Goal: Information Seeking & Learning: Learn about a topic

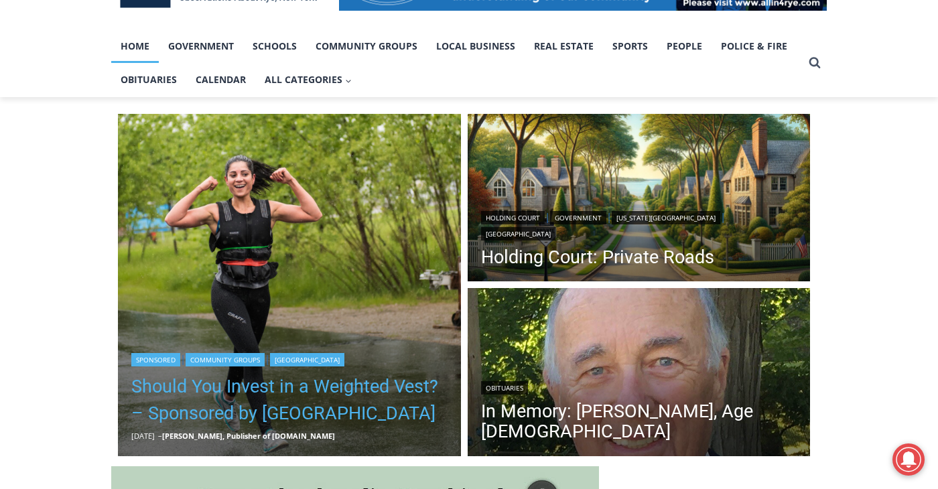
scroll to position [402, 0]
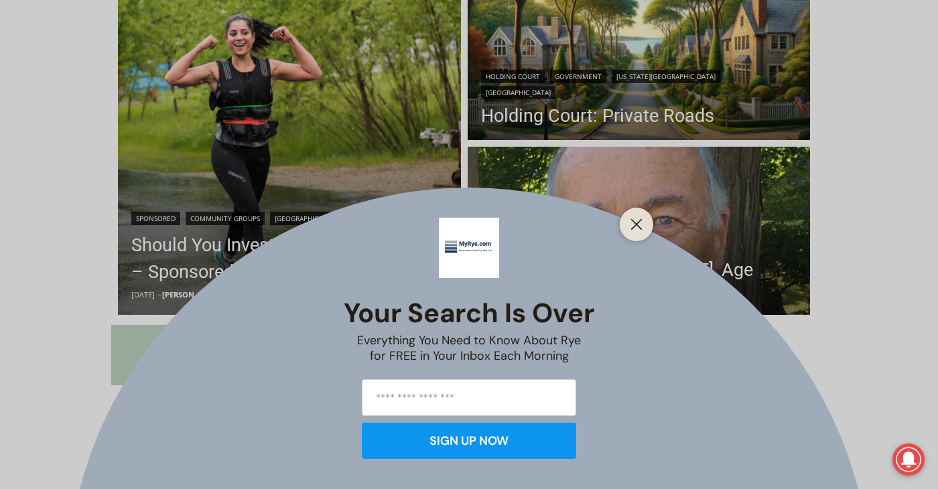
click at [626, 225] on div at bounding box center [637, 225] width 34 height 34
click at [641, 229] on line "Close" at bounding box center [636, 224] width 9 height 9
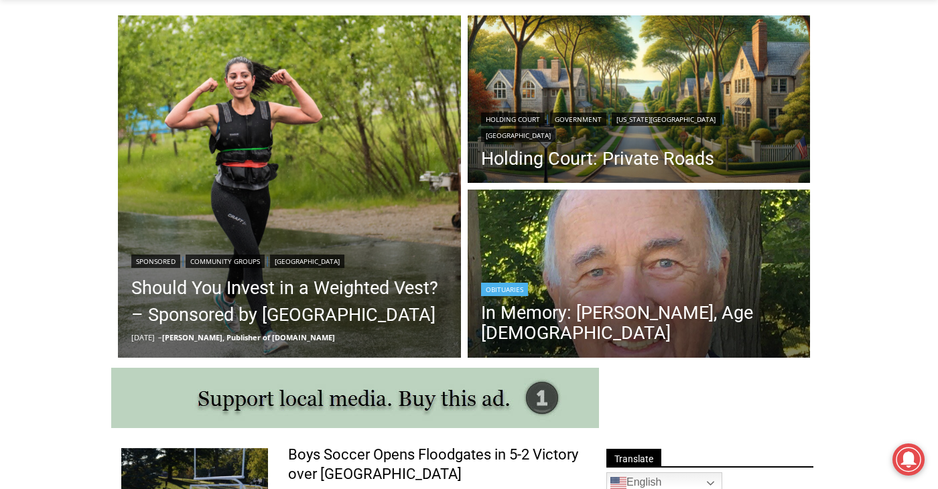
scroll to position [335, 0]
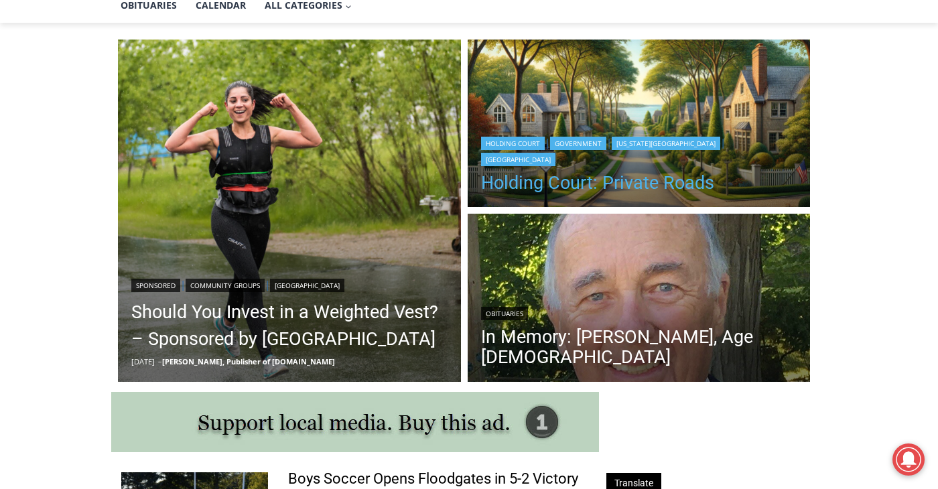
click at [621, 188] on link "Holding Court: Private Roads" at bounding box center [639, 183] width 316 height 20
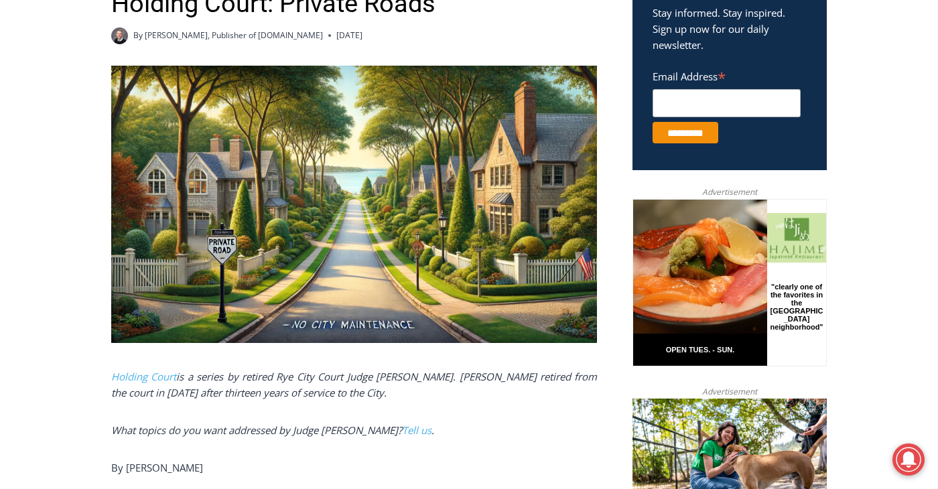
click at [284, 370] on icon "Holding Court is a series by retired Rye City Court Judge [PERSON_NAME]. [PERSO…" at bounding box center [354, 384] width 486 height 29
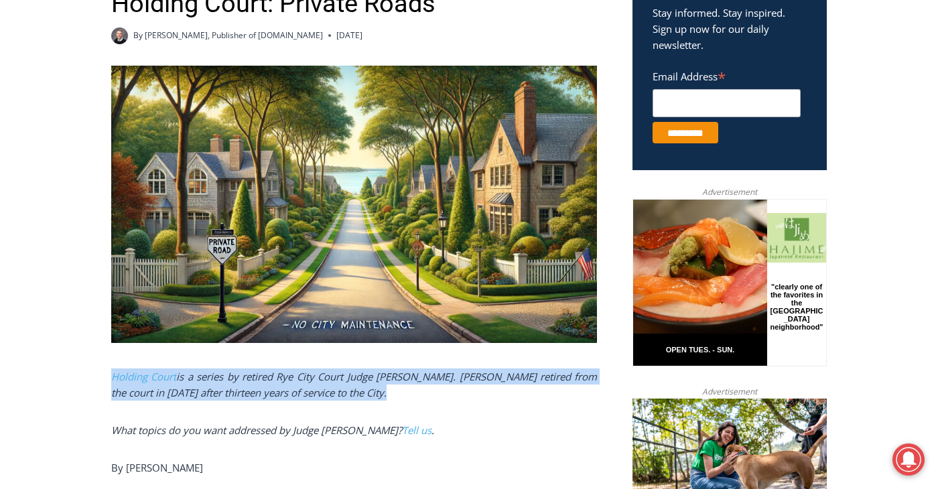
click at [284, 370] on icon "Holding Court is a series by retired Rye City Court Judge [PERSON_NAME]. [PERSO…" at bounding box center [354, 384] width 486 height 29
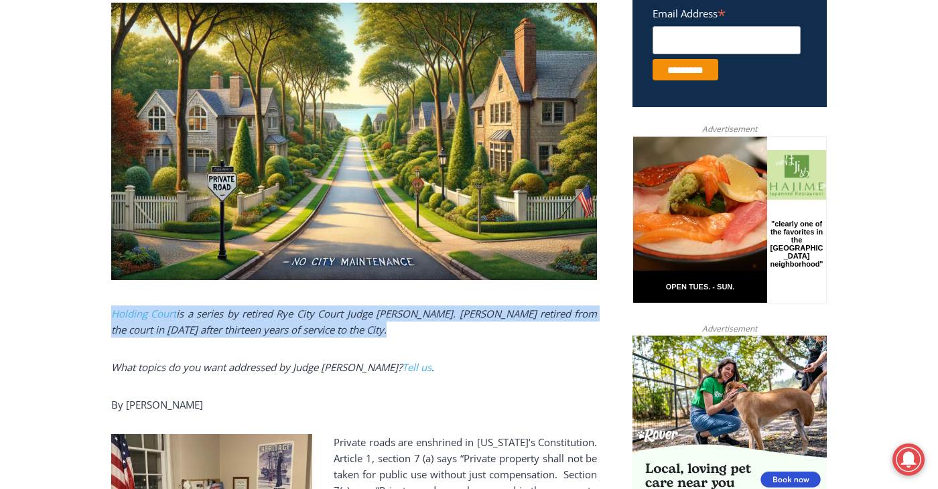
scroll to position [710, 0]
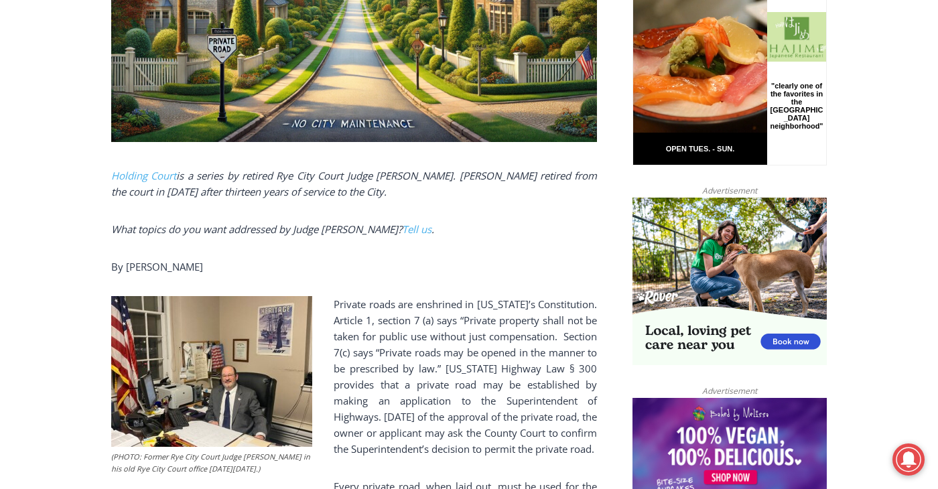
click at [388, 302] on p "Private roads are enshrined in [US_STATE]’s Constitution. Article 1, section 7 …" at bounding box center [354, 376] width 486 height 161
click at [387, 302] on p "Private roads are enshrined in [US_STATE]’s Constitution. Article 1, section 7 …" at bounding box center [354, 376] width 486 height 161
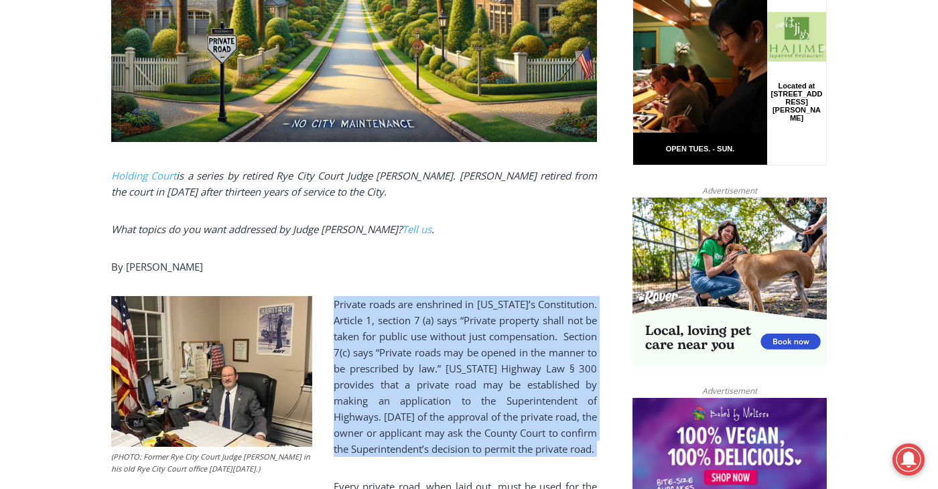
click at [387, 302] on p "Private roads are enshrined in [US_STATE]’s Constitution. Article 1, section 7 …" at bounding box center [354, 376] width 486 height 161
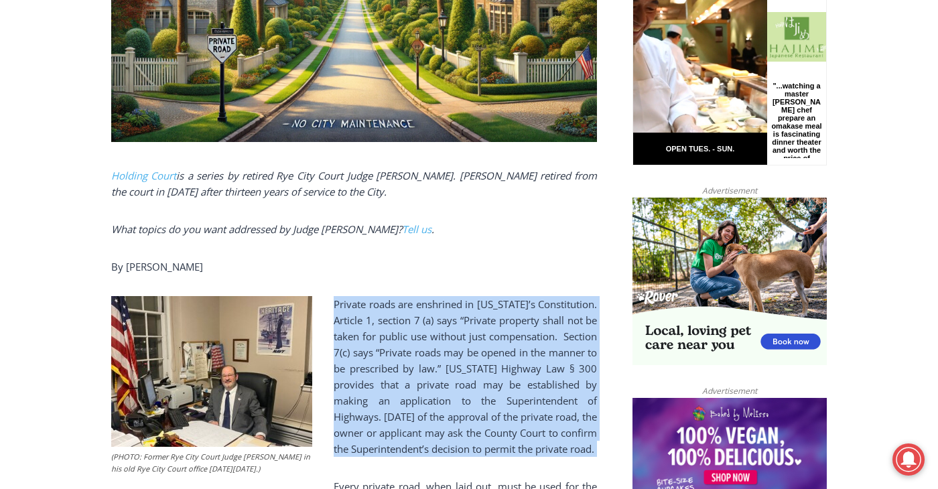
click at [468, 356] on p "Private roads are enshrined in [US_STATE]’s Constitution. Article 1, section 7 …" at bounding box center [354, 376] width 486 height 161
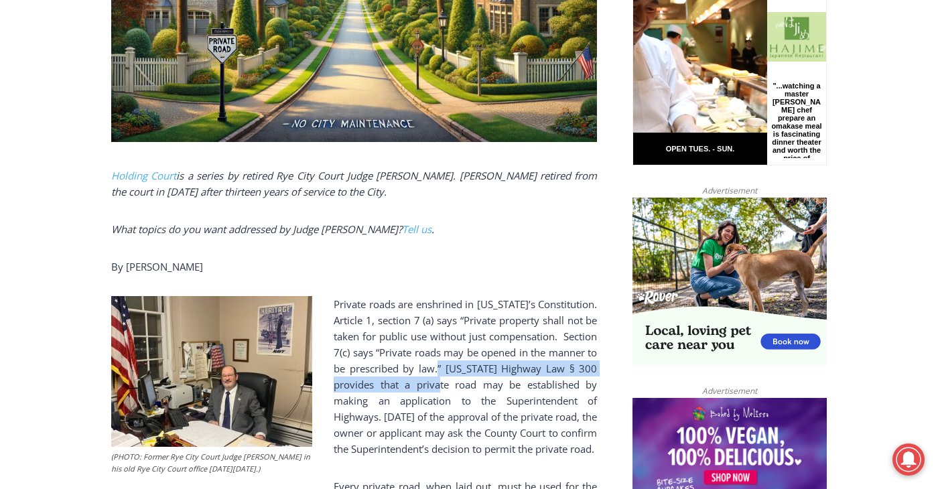
drag, startPoint x: 456, startPoint y: 356, endPoint x: 460, endPoint y: 368, distance: 12.9
click at [460, 368] on p "Private roads are enshrined in [US_STATE]’s Constitution. Article 1, section 7 …" at bounding box center [354, 376] width 486 height 161
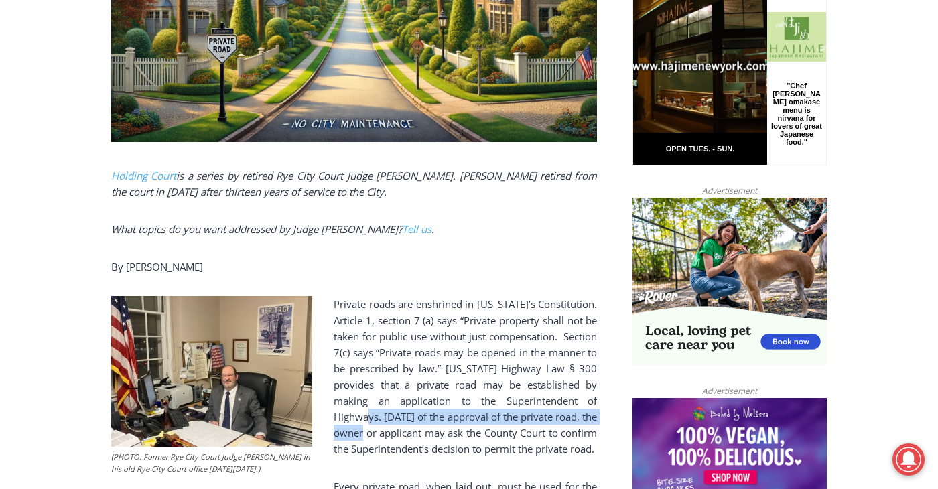
drag, startPoint x: 389, startPoint y: 405, endPoint x: 389, endPoint y: 418, distance: 12.1
click at [389, 418] on p "Private roads are enshrined in [US_STATE]’s Constitution. Article 1, section 7 …" at bounding box center [354, 376] width 486 height 161
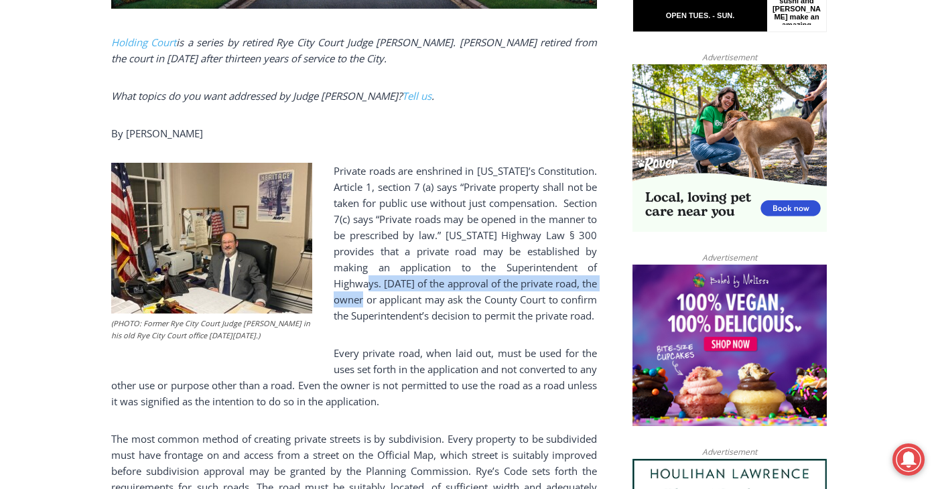
scroll to position [844, 0]
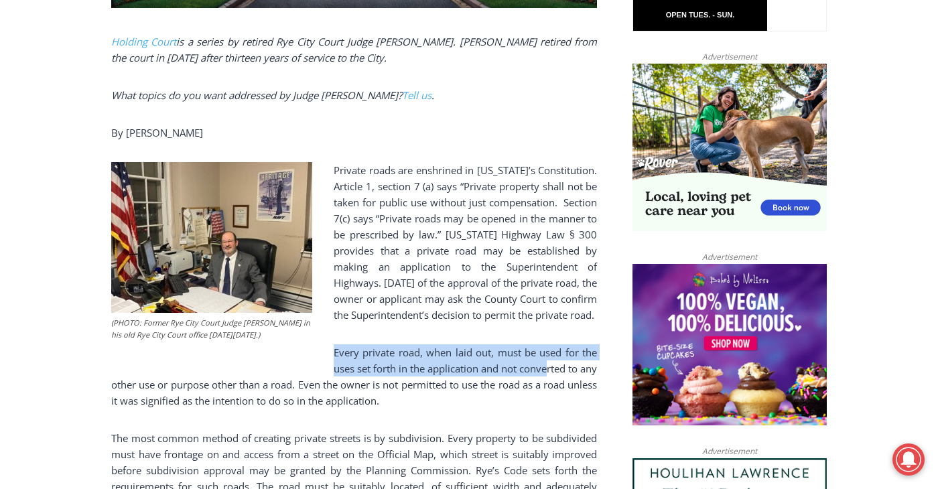
drag, startPoint x: 333, startPoint y: 361, endPoint x: 330, endPoint y: 377, distance: 16.4
click at [330, 377] on p "Every private road, when laid out, must be used for the uses set forth in the a…" at bounding box center [354, 377] width 486 height 64
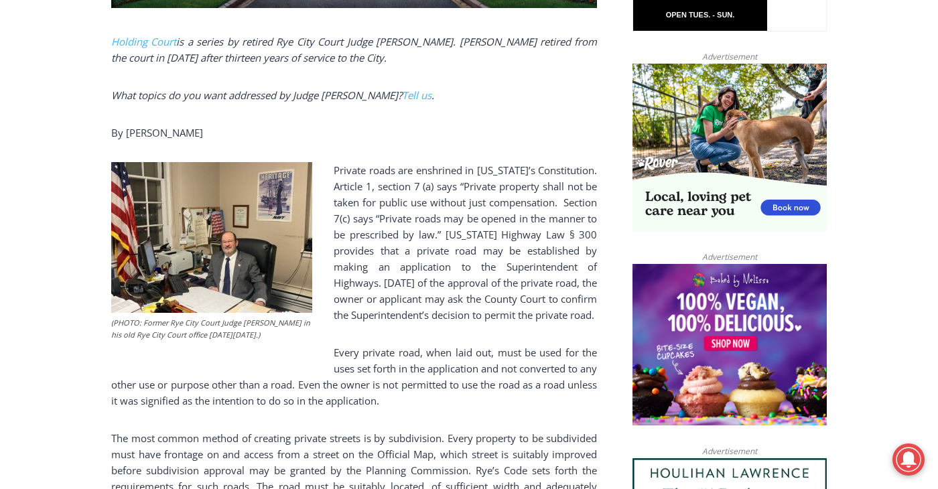
click at [259, 392] on p "Every private road, when laid out, must be used for the uses set forth in the a…" at bounding box center [354, 377] width 486 height 64
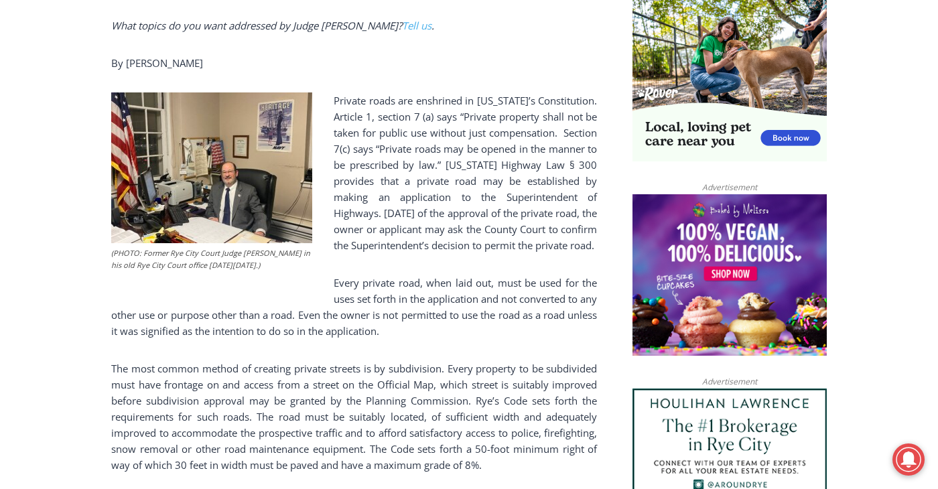
scroll to position [1046, 0]
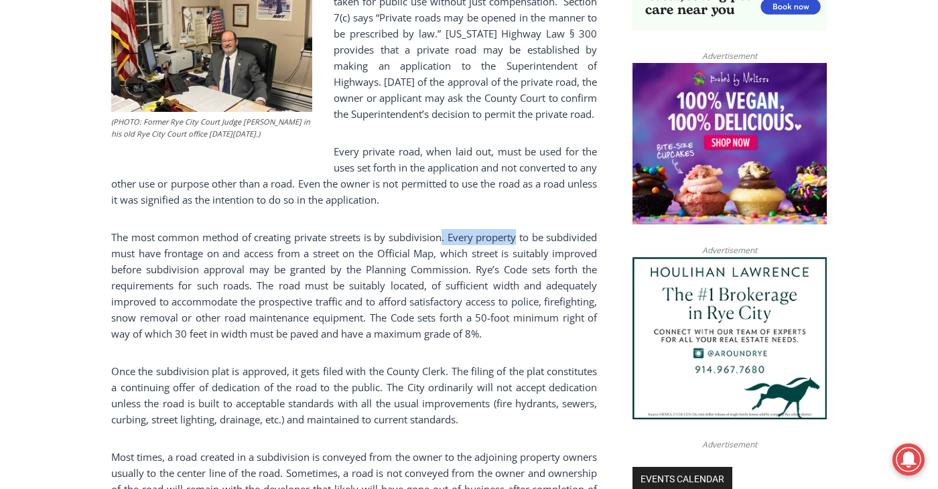
click at [514, 243] on p "The most common method of creating private streets is by subdivision. Every pro…" at bounding box center [354, 285] width 486 height 113
click at [255, 296] on p "The most common method of creating private streets is by subdivision. Every pro…" at bounding box center [354, 285] width 486 height 113
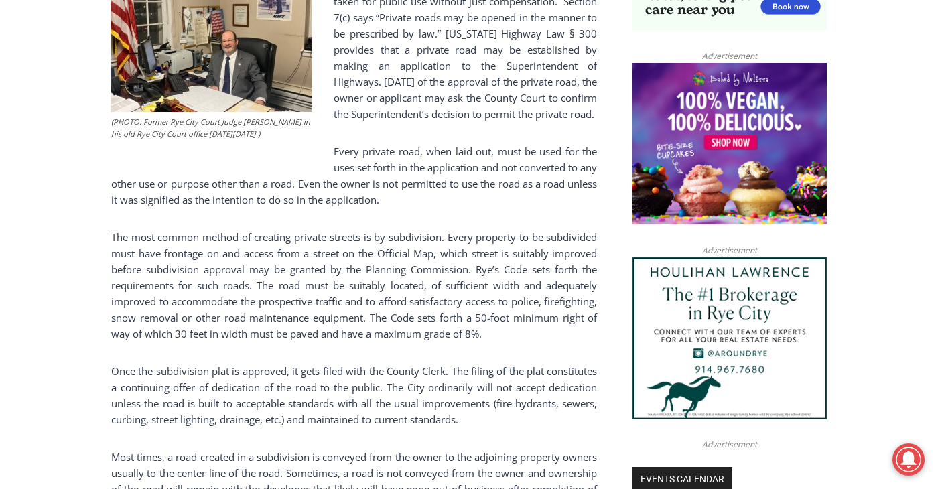
click at [252, 271] on p "The most common method of creating private streets is by subdivision. Every pro…" at bounding box center [354, 285] width 486 height 113
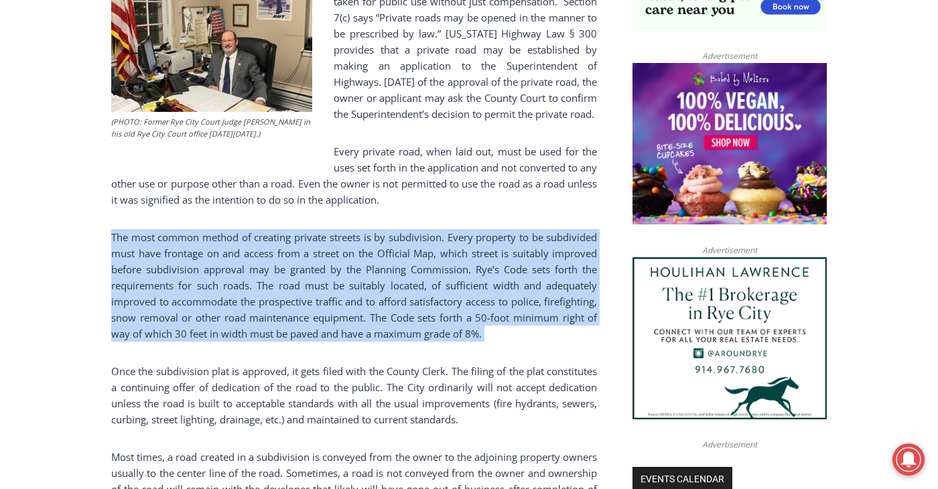
click at [252, 271] on p "The most common method of creating private streets is by subdivision. Every pro…" at bounding box center [354, 285] width 486 height 113
click at [225, 340] on p "The most common method of creating private streets is by subdivision. Every pro…" at bounding box center [354, 285] width 486 height 113
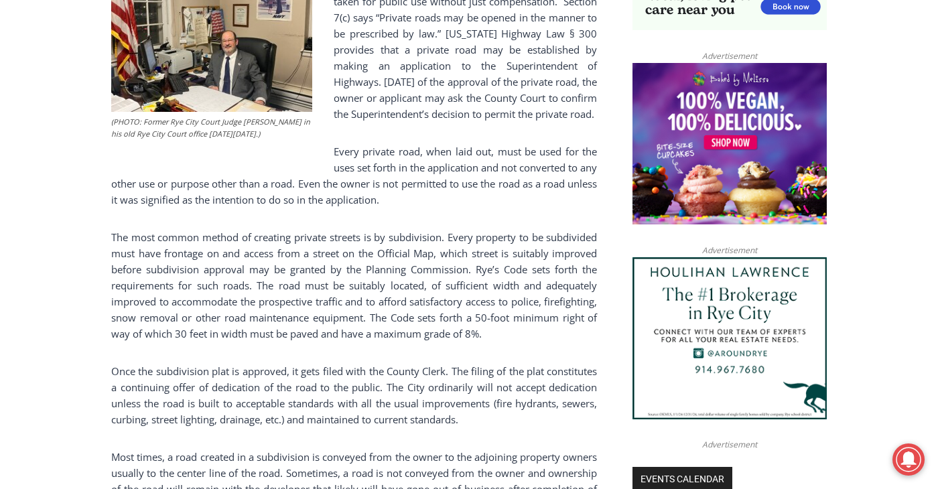
click at [214, 386] on p "Once the subdivision plat is approved, it gets filed with the County Clerk. The…" at bounding box center [354, 395] width 486 height 64
click at [215, 386] on p "Once the subdivision plat is approved, it gets filed with the County Clerk. The…" at bounding box center [354, 395] width 486 height 64
click at [217, 386] on p "Once the subdivision plat is approved, it gets filed with the County Clerk. The…" at bounding box center [354, 395] width 486 height 64
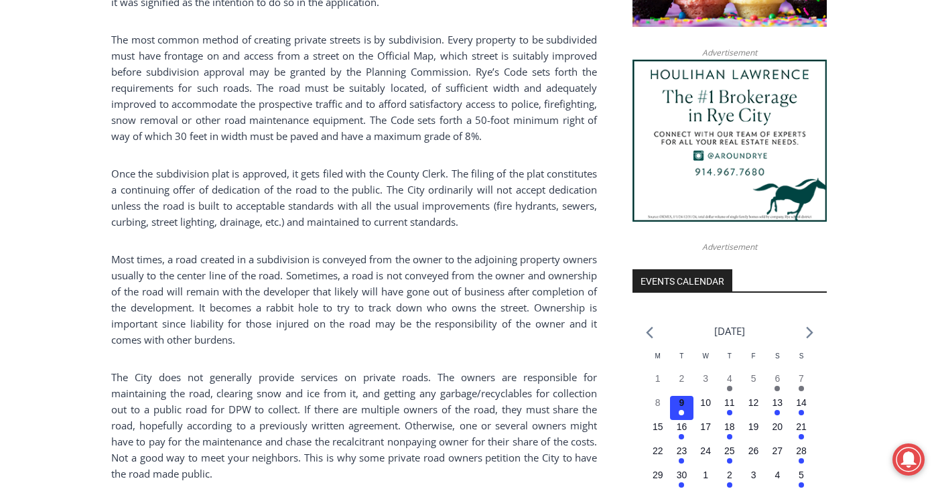
scroll to position [1247, 0]
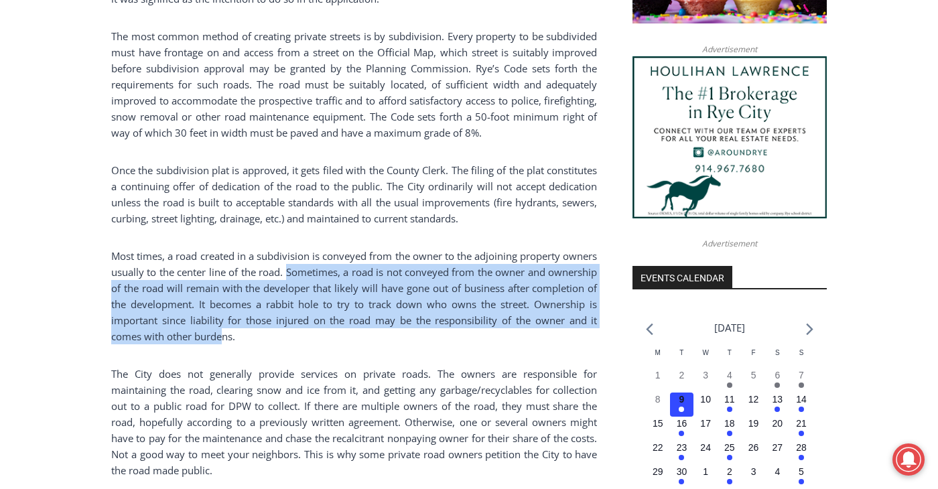
drag, startPoint x: 331, startPoint y: 277, endPoint x: 274, endPoint y: 347, distance: 89.5
click at [286, 334] on p "Most times, a road created in a subdivision is conveyed from the owner to the a…" at bounding box center [354, 296] width 486 height 97
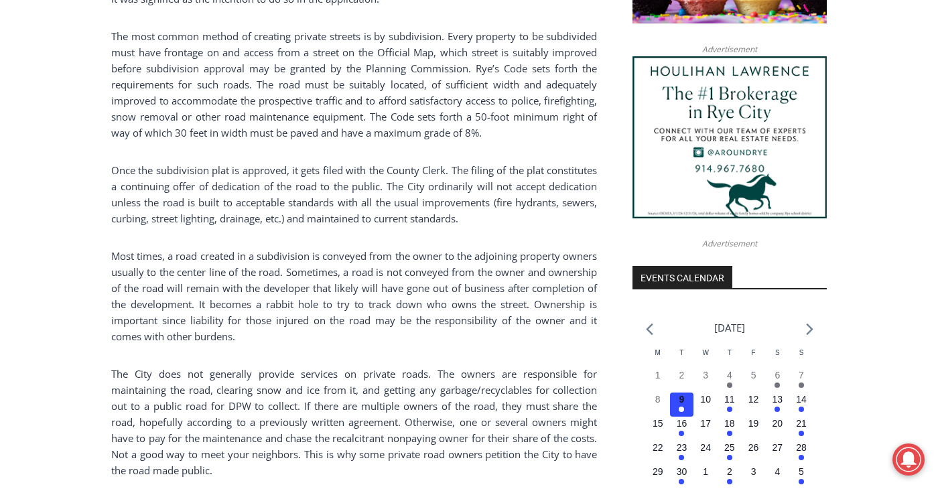
click at [186, 382] on p "The City does not generally provide services on private roads. The owners are r…" at bounding box center [354, 422] width 486 height 113
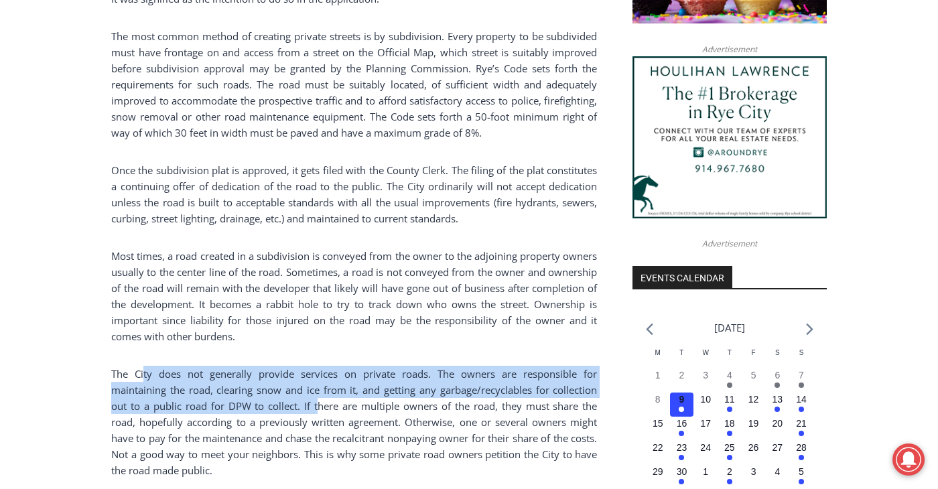
drag, startPoint x: 145, startPoint y: 381, endPoint x: 336, endPoint y: 400, distance: 192.7
click at [320, 405] on p "The City does not generally provide services on private roads. The owners are r…" at bounding box center [354, 422] width 486 height 113
click at [466, 397] on p "The City does not generally provide services on private roads. The owners are r…" at bounding box center [354, 422] width 486 height 113
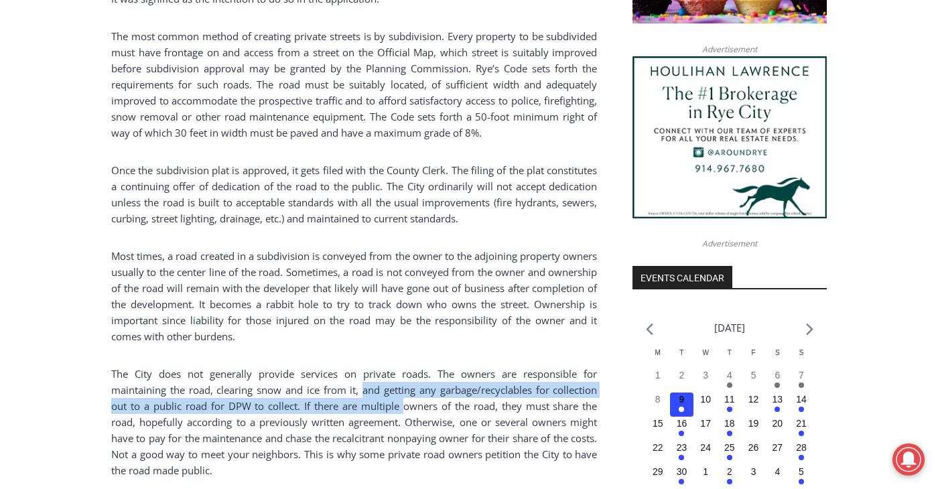
drag, startPoint x: 363, startPoint y: 395, endPoint x: 401, endPoint y: 402, distance: 38.1
click at [401, 402] on p "The City does not generally provide services on private roads. The owners are r…" at bounding box center [354, 422] width 486 height 113
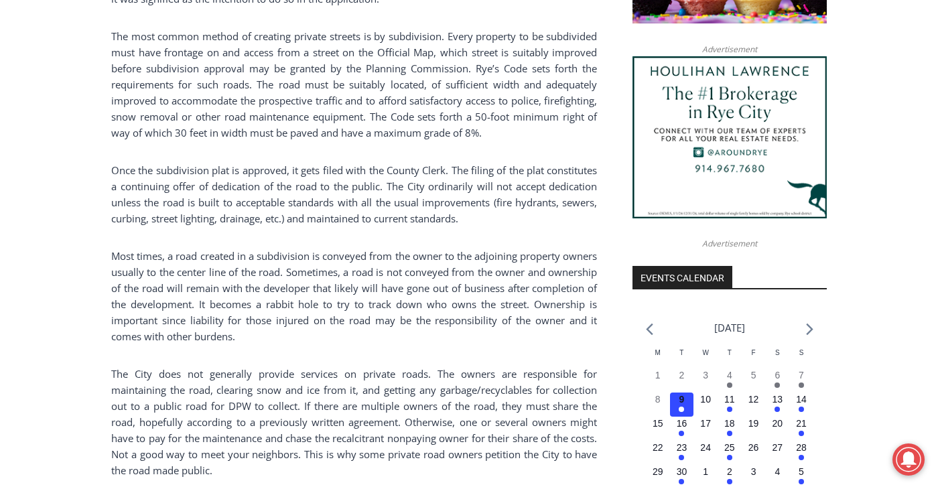
click at [444, 420] on p "The City does not generally provide services on private roads. The owners are r…" at bounding box center [354, 422] width 486 height 113
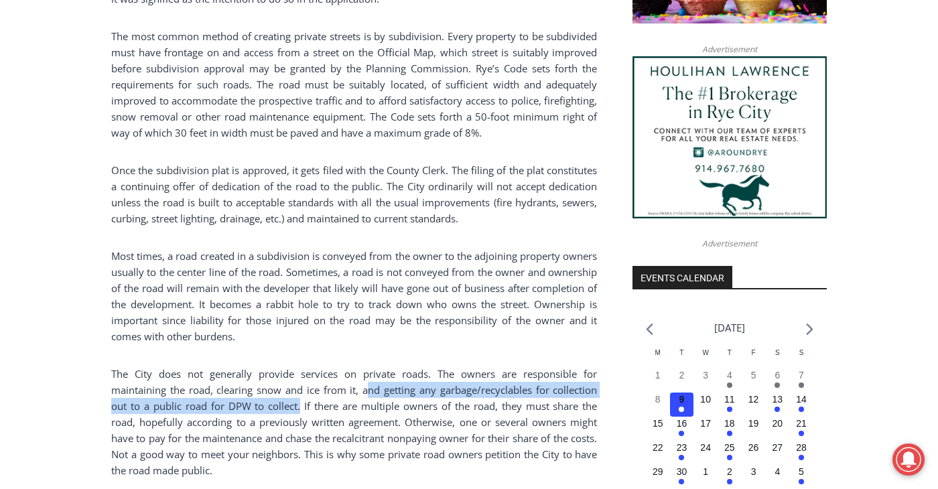
drag, startPoint x: 365, startPoint y: 394, endPoint x: 300, endPoint y: 407, distance: 65.6
click at [300, 407] on p "The City does not generally provide services on private roads. The owners are r…" at bounding box center [354, 422] width 486 height 113
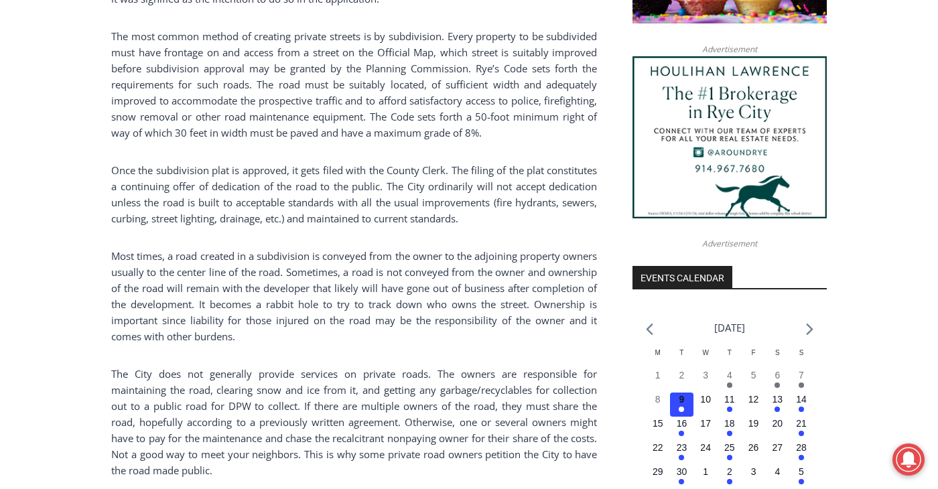
drag, startPoint x: 330, startPoint y: 401, endPoint x: 318, endPoint y: 403, distance: 12.1
click at [330, 401] on p "The City does not generally provide services on private roads. The owners are r…" at bounding box center [354, 422] width 486 height 113
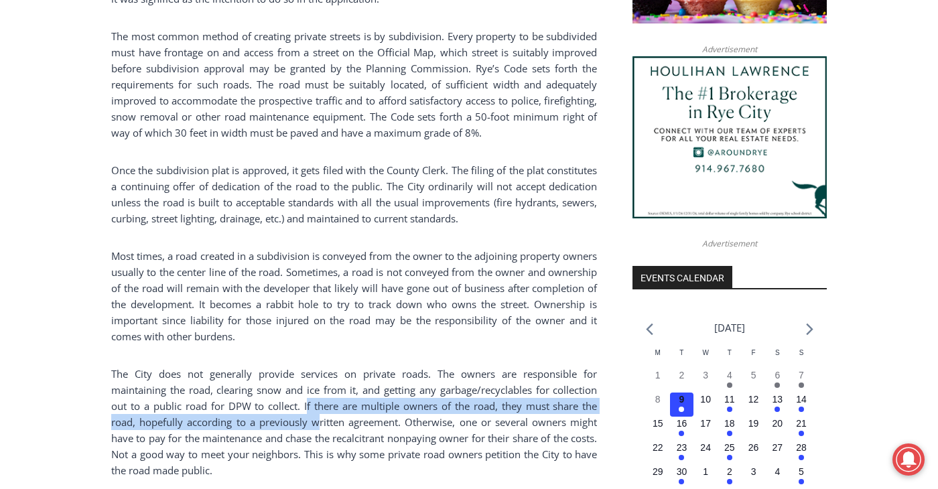
drag, startPoint x: 306, startPoint y: 407, endPoint x: 318, endPoint y: 424, distance: 20.6
click at [318, 424] on p "The City does not generally provide services on private roads. The owners are r…" at bounding box center [354, 422] width 486 height 113
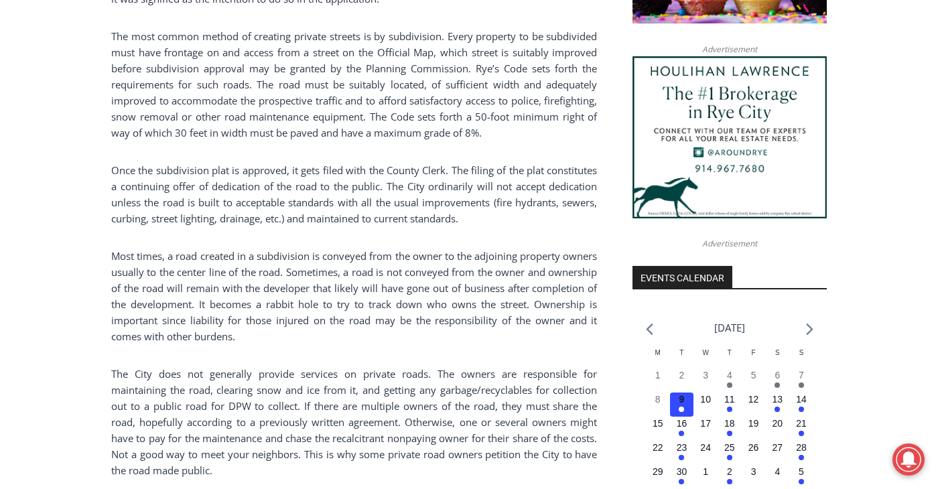
click at [395, 429] on p "The City does not generally provide services on private roads. The owners are r…" at bounding box center [354, 422] width 486 height 113
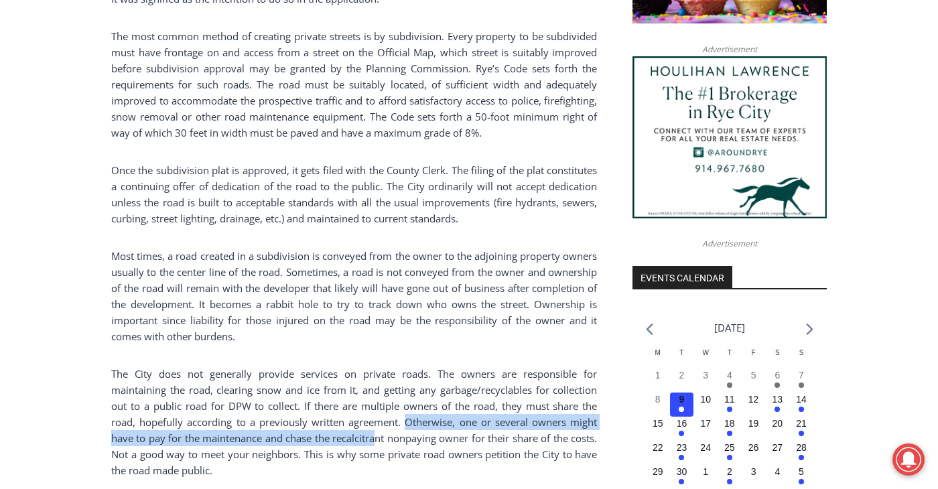
drag, startPoint x: 403, startPoint y: 426, endPoint x: 391, endPoint y: 446, distance: 23.2
click at [391, 446] on p "The City does not generally provide services on private roads. The owners are r…" at bounding box center [354, 422] width 486 height 113
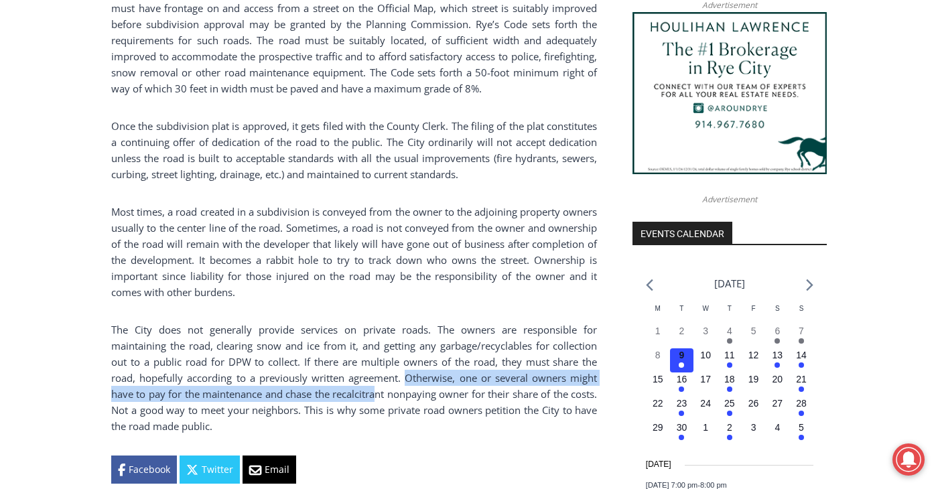
scroll to position [1314, 0]
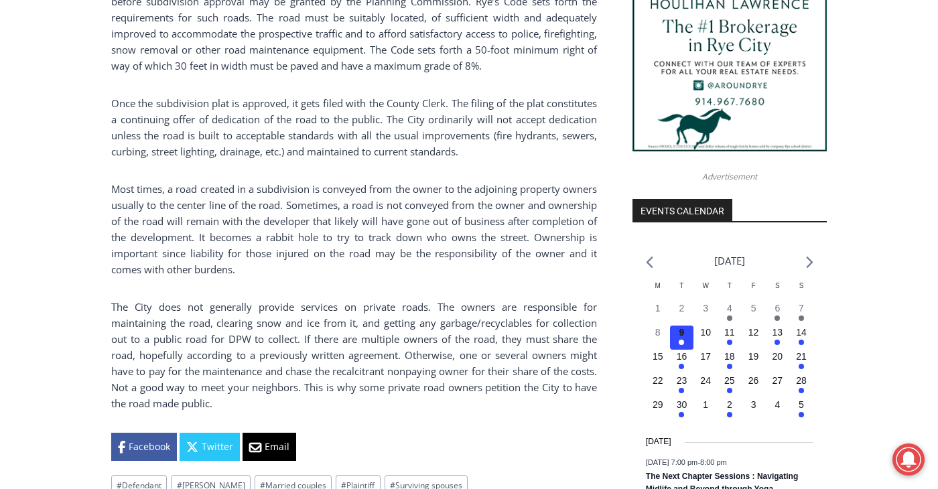
click at [410, 400] on p "The City does not generally provide services on private roads. The owners are r…" at bounding box center [354, 355] width 486 height 113
click at [424, 378] on p "The City does not generally provide services on private roads. The owners are r…" at bounding box center [354, 355] width 486 height 113
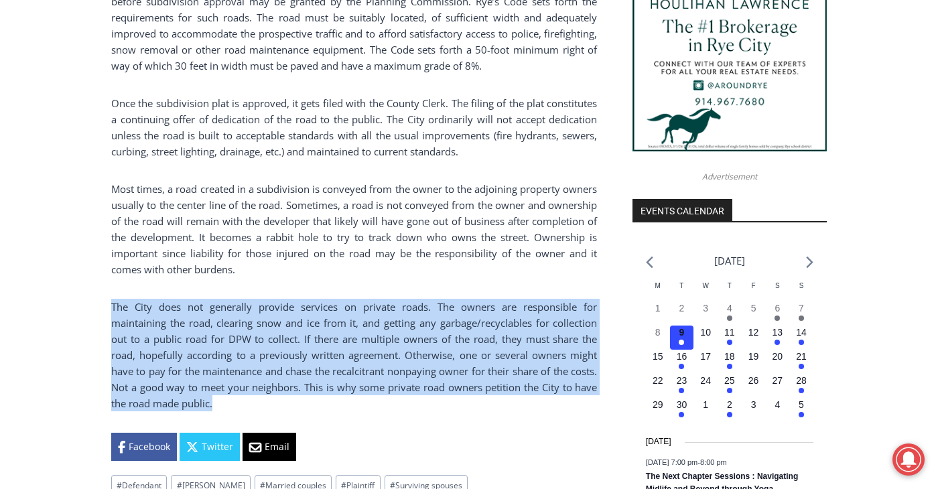
click at [424, 378] on p "The City does not generally provide services on private roads. The owners are r…" at bounding box center [354, 355] width 486 height 113
click at [308, 396] on p "The City does not generally provide services on private roads. The owners are r…" at bounding box center [354, 355] width 486 height 113
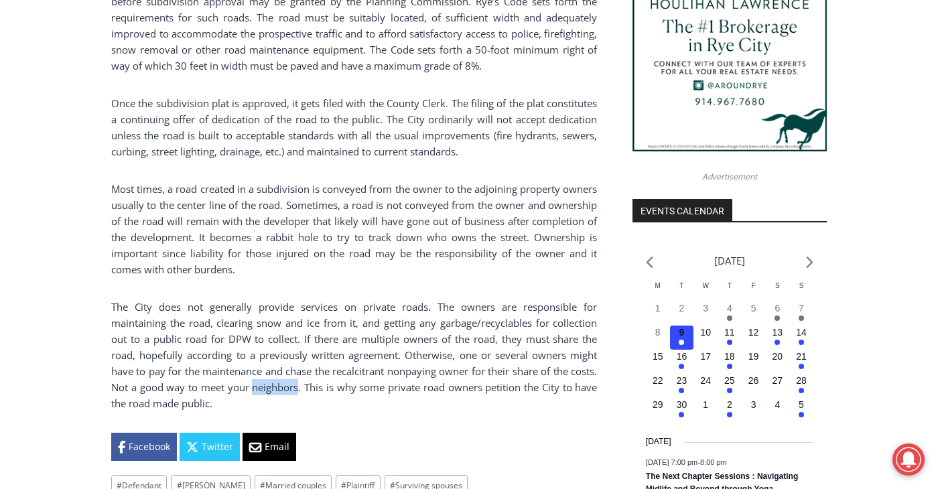
click at [308, 396] on p "The City does not generally provide services on private roads. The owners are r…" at bounding box center [354, 355] width 486 height 113
click at [310, 395] on p "The City does not generally provide services on private roads. The owners are r…" at bounding box center [354, 355] width 486 height 113
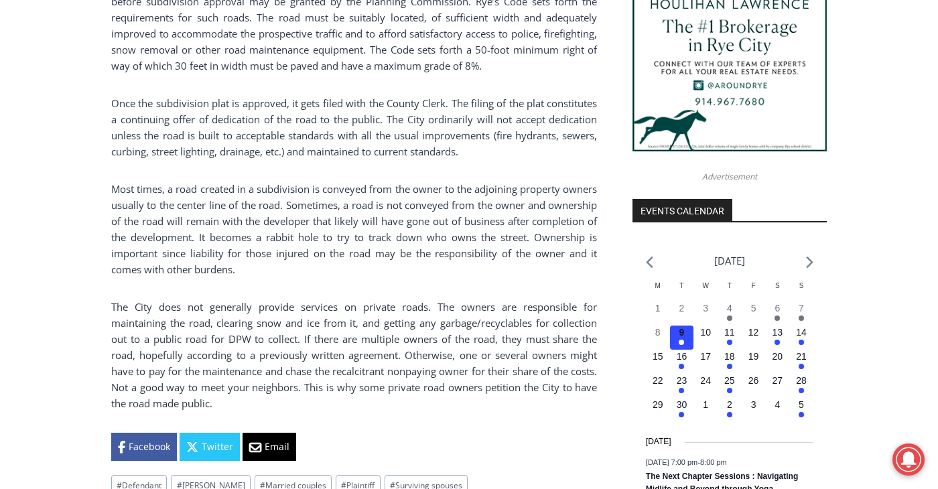
click at [345, 394] on p "The City does not generally provide services on private roads. The owners are r…" at bounding box center [354, 355] width 486 height 113
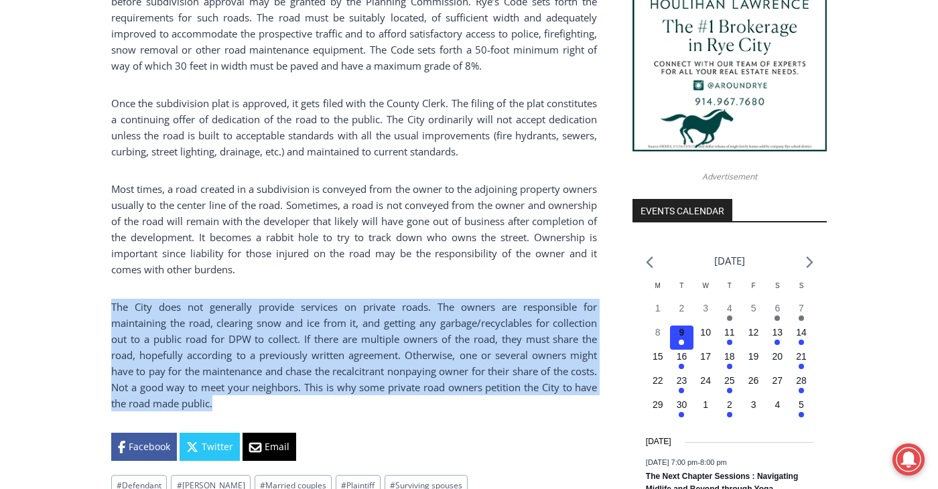
click at [345, 394] on p "The City does not generally provide services on private roads. The owners are r…" at bounding box center [354, 355] width 486 height 113
